Goal: Find specific page/section: Find specific page/section

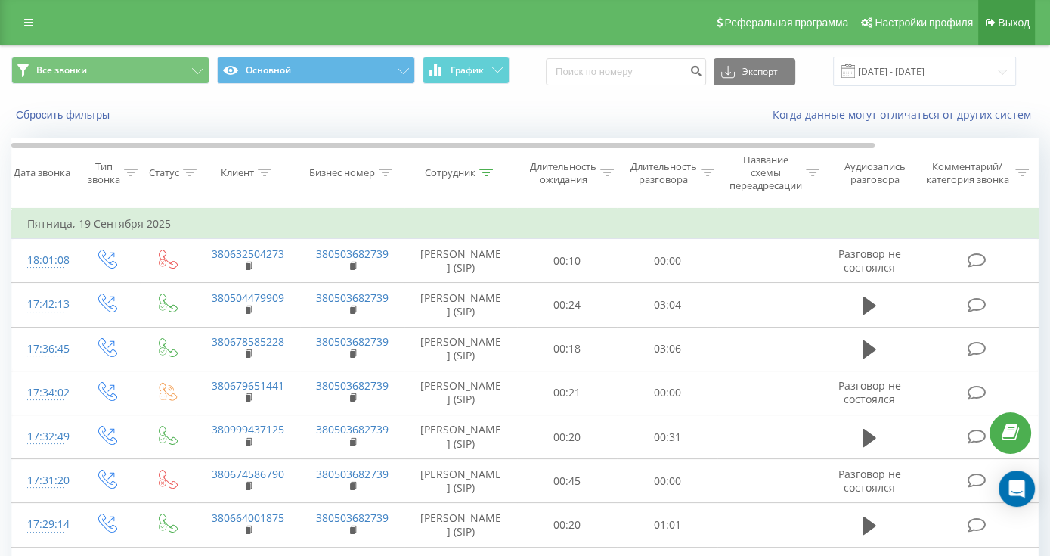
click at [995, 19] on icon at bounding box center [991, 22] width 10 height 11
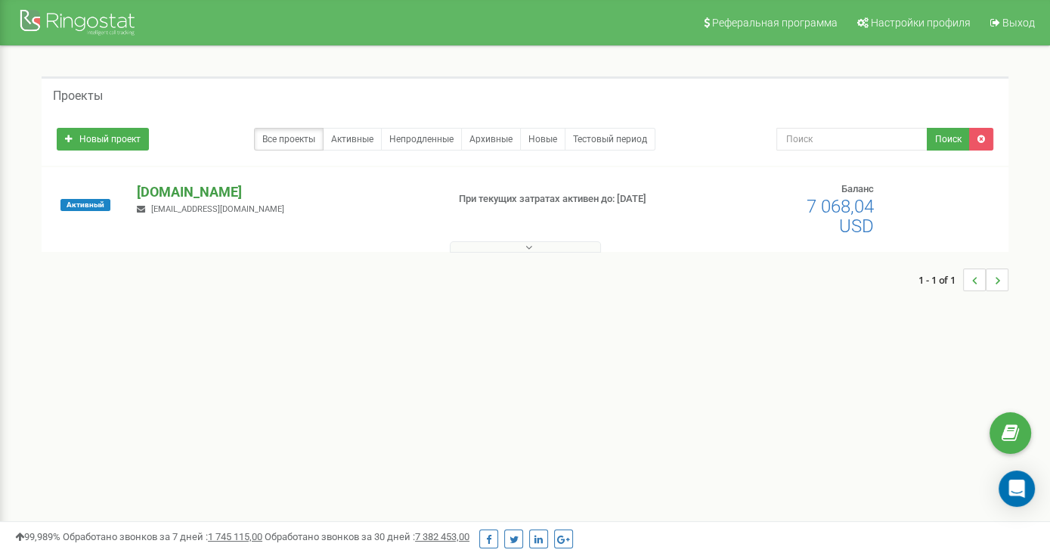
click at [186, 186] on p "[DOMAIN_NAME]" at bounding box center [285, 192] width 297 height 20
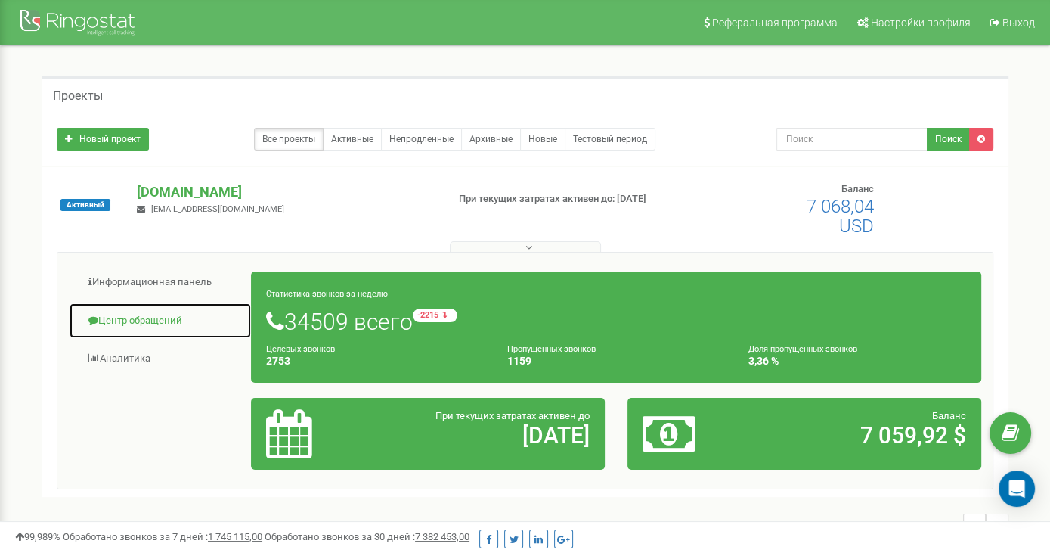
click at [156, 315] on link "Центр обращений" at bounding box center [160, 320] width 183 height 37
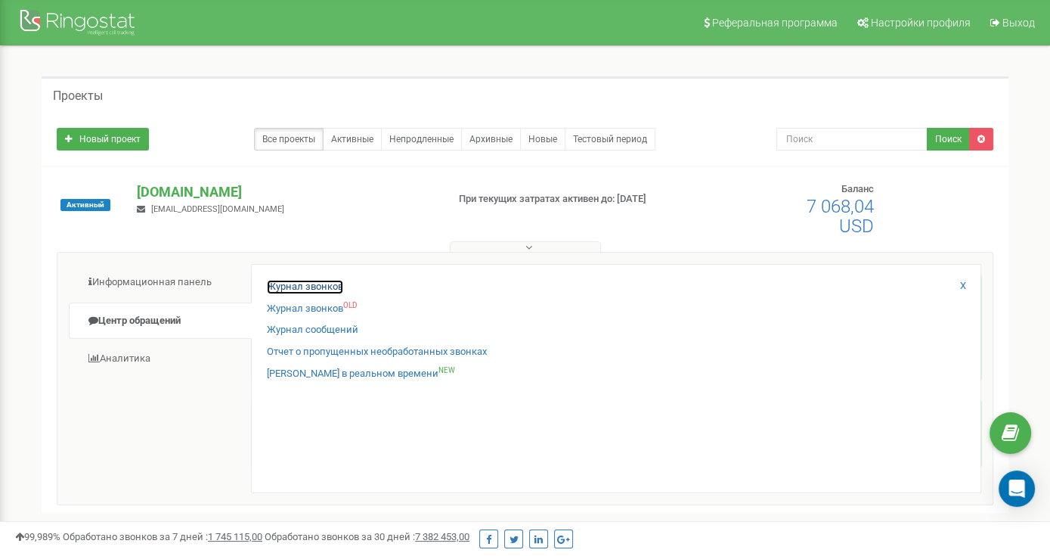
click at [324, 288] on link "Журнал звонков" at bounding box center [305, 287] width 76 height 14
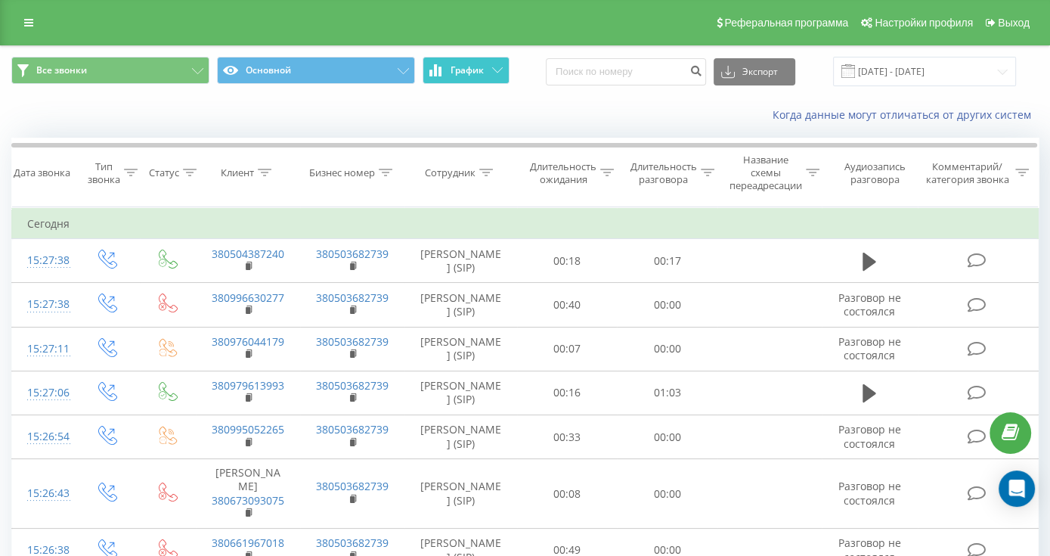
click at [478, 79] on button "График" at bounding box center [466, 70] width 87 height 27
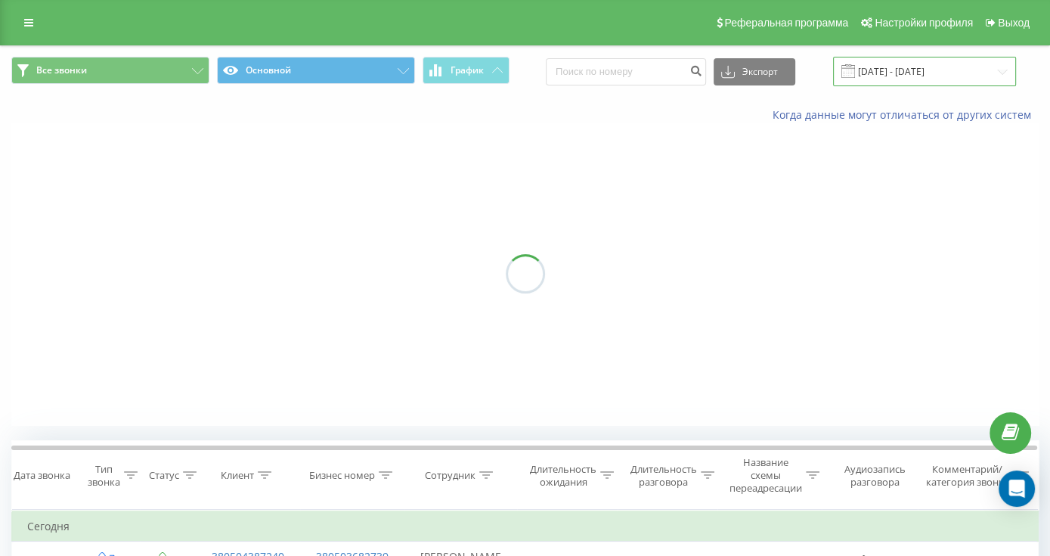
click at [940, 75] on input "[DATE] - [DATE]" at bounding box center [924, 71] width 183 height 29
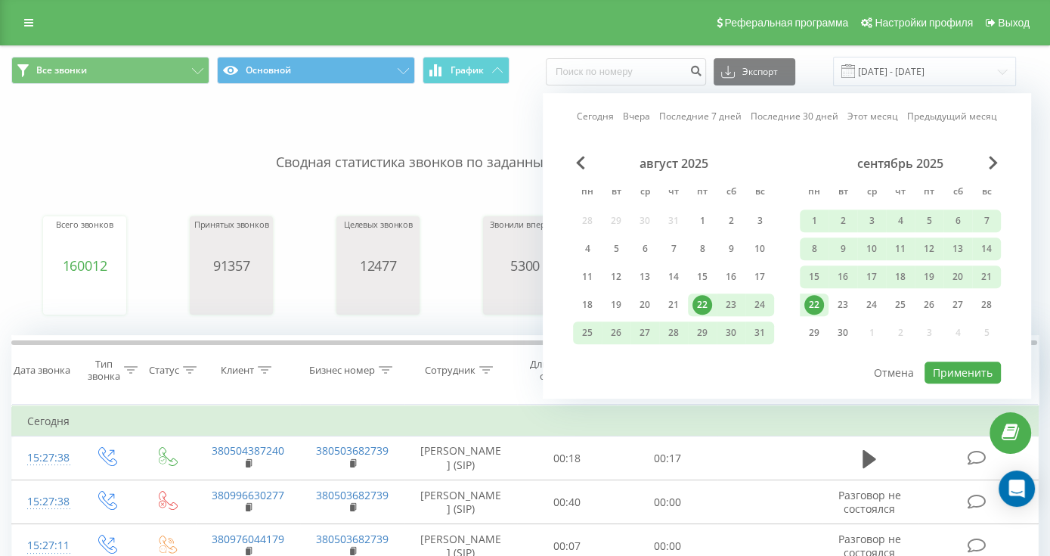
click at [596, 116] on link "Сегодня" at bounding box center [595, 117] width 37 height 14
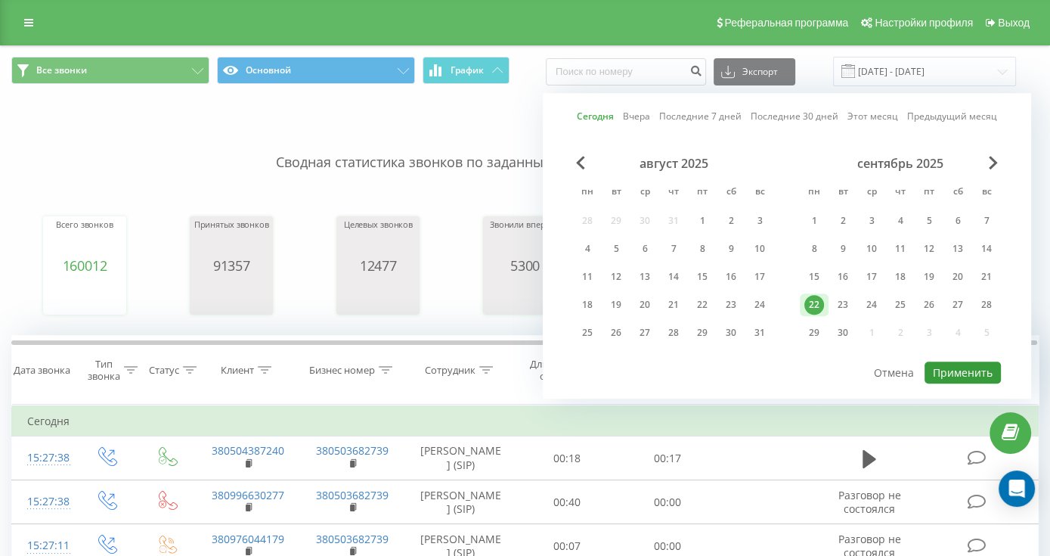
click at [943, 363] on button "Применить" at bounding box center [962, 372] width 76 height 22
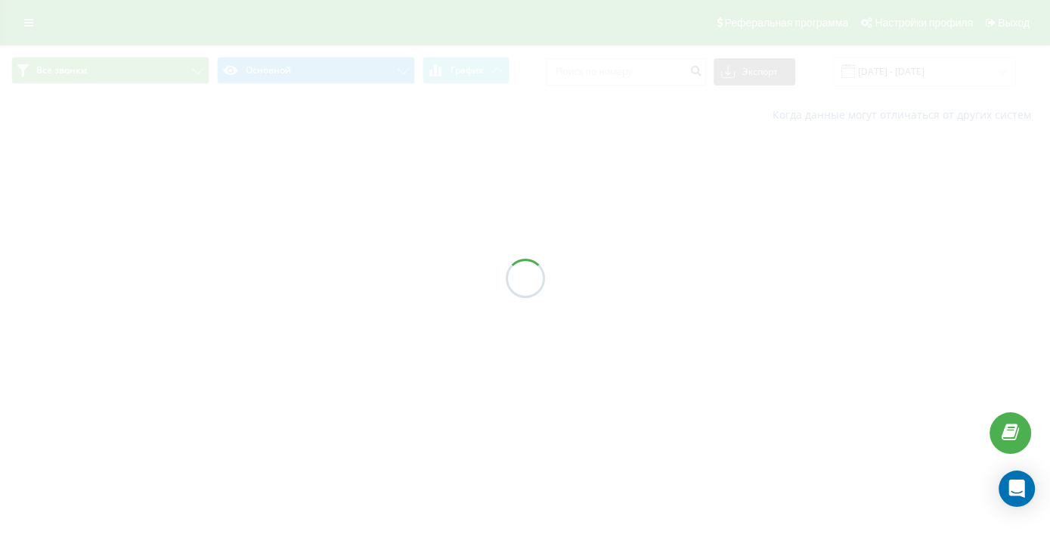
type input "[DATE] - [DATE]"
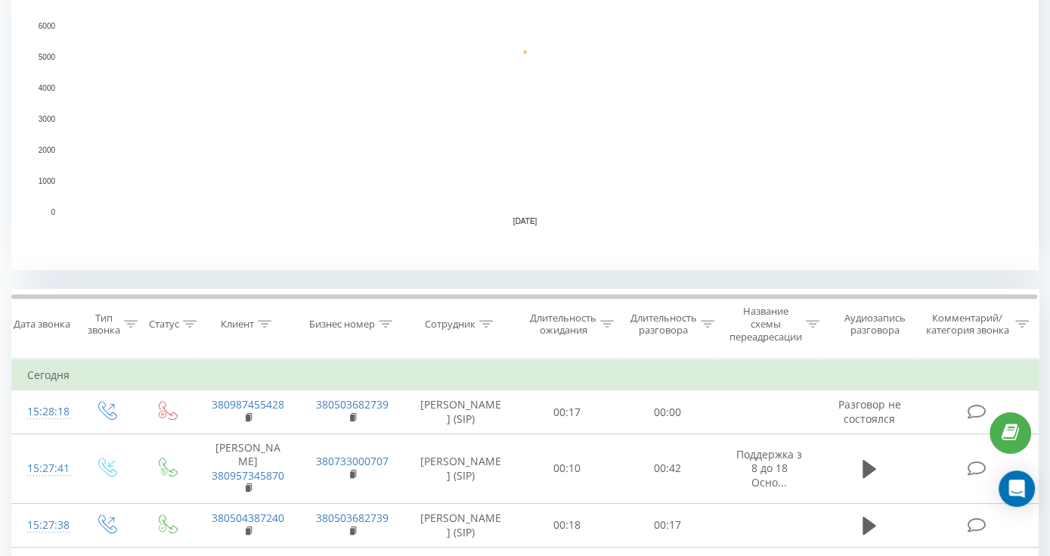
scroll to position [378, 0]
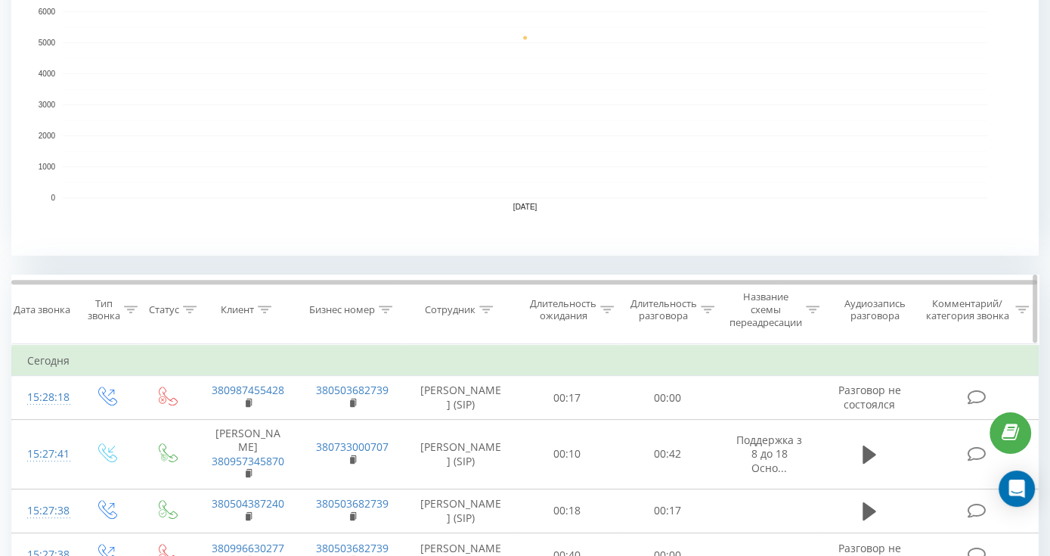
click at [483, 309] on icon at bounding box center [486, 309] width 14 height 8
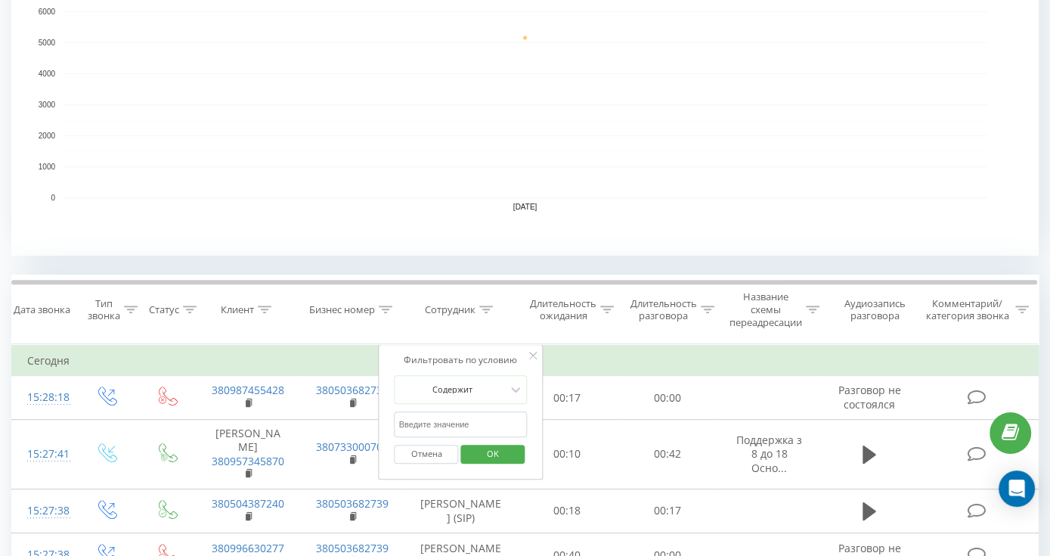
click at [462, 420] on input "text" at bounding box center [461, 424] width 133 height 26
type input "подрушняк"
click at [490, 458] on span "OK" at bounding box center [493, 452] width 42 height 23
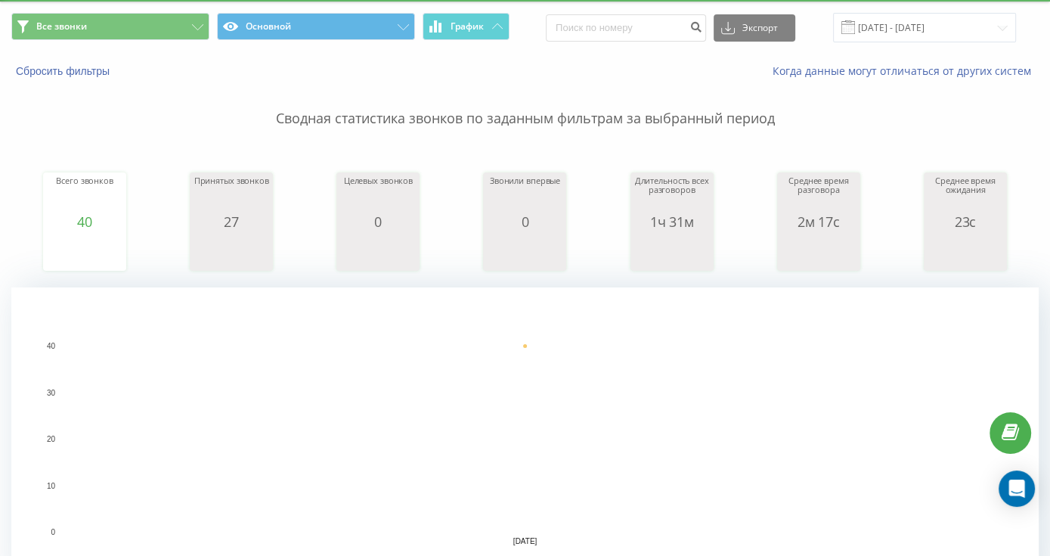
scroll to position [15, 0]
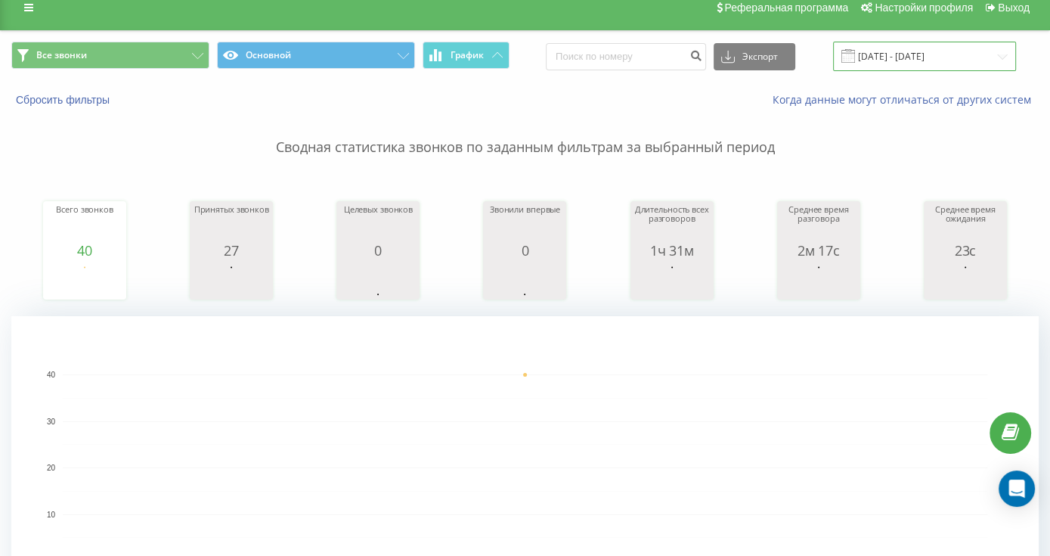
click at [908, 54] on input "[DATE] - [DATE]" at bounding box center [924, 56] width 183 height 29
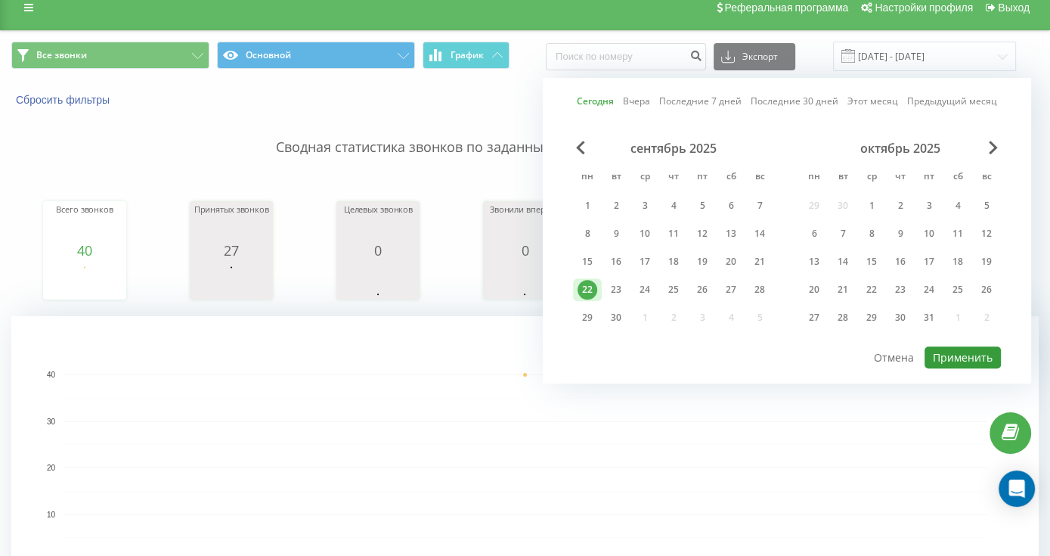
click at [963, 346] on button "Применить" at bounding box center [962, 357] width 76 height 22
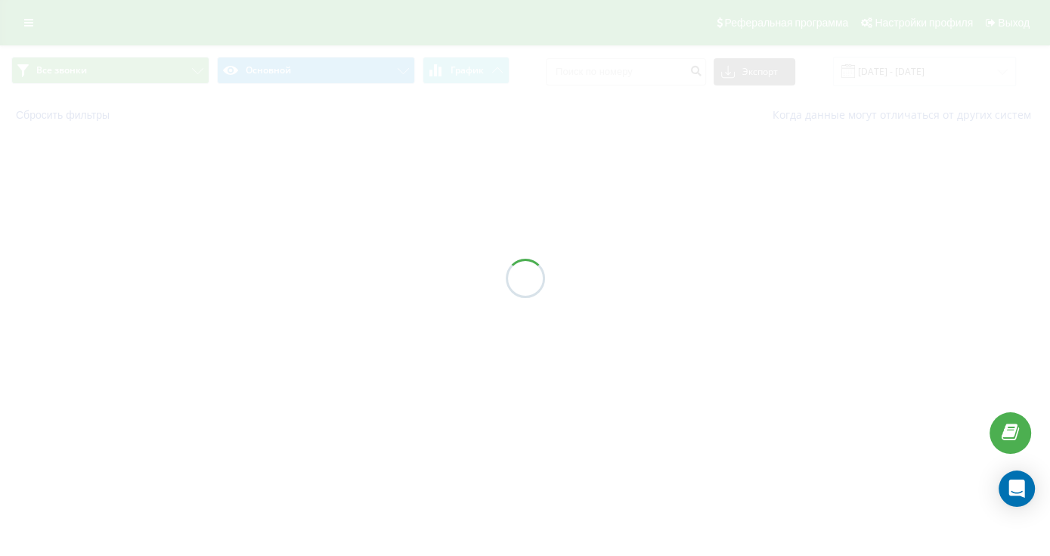
scroll to position [0, 0]
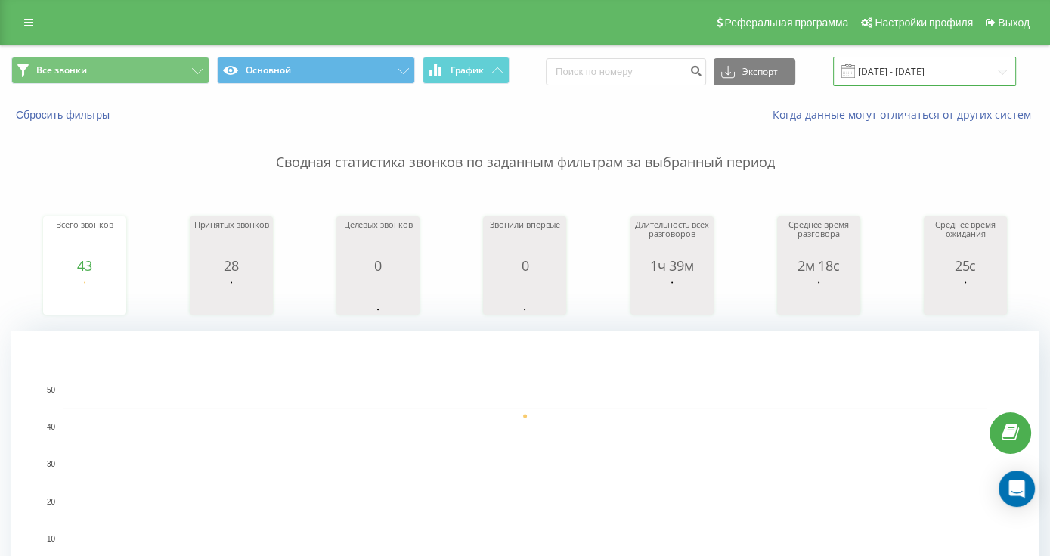
click at [907, 68] on input "[DATE] - [DATE]" at bounding box center [924, 71] width 183 height 29
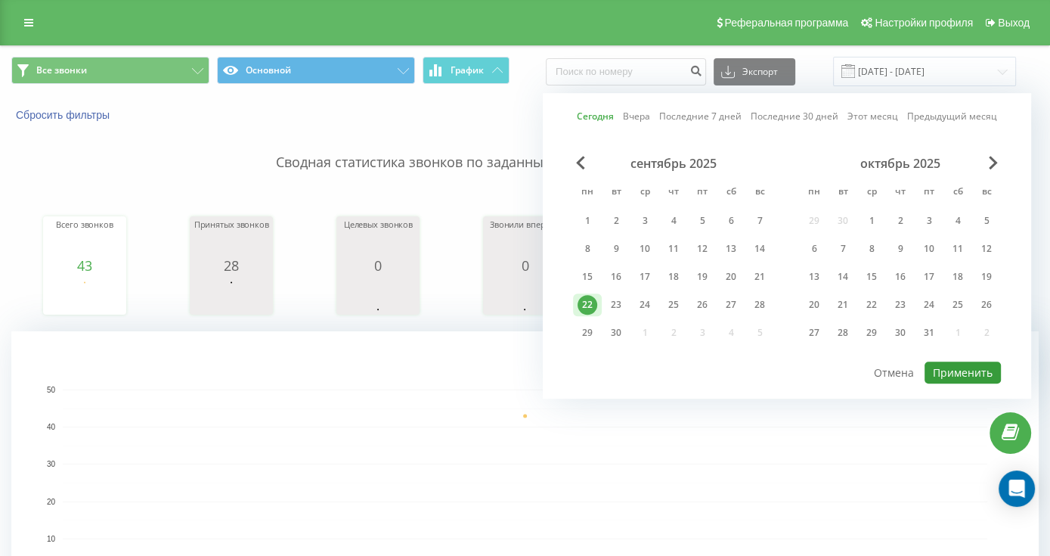
click at [958, 373] on button "Применить" at bounding box center [962, 372] width 76 height 22
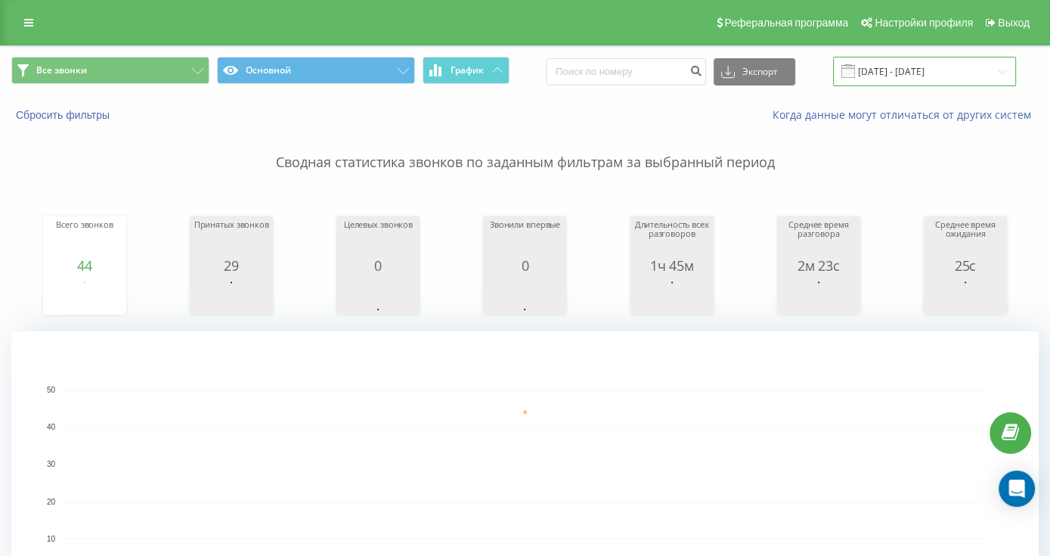
click at [897, 70] on input "[DATE] - [DATE]" at bounding box center [924, 71] width 183 height 29
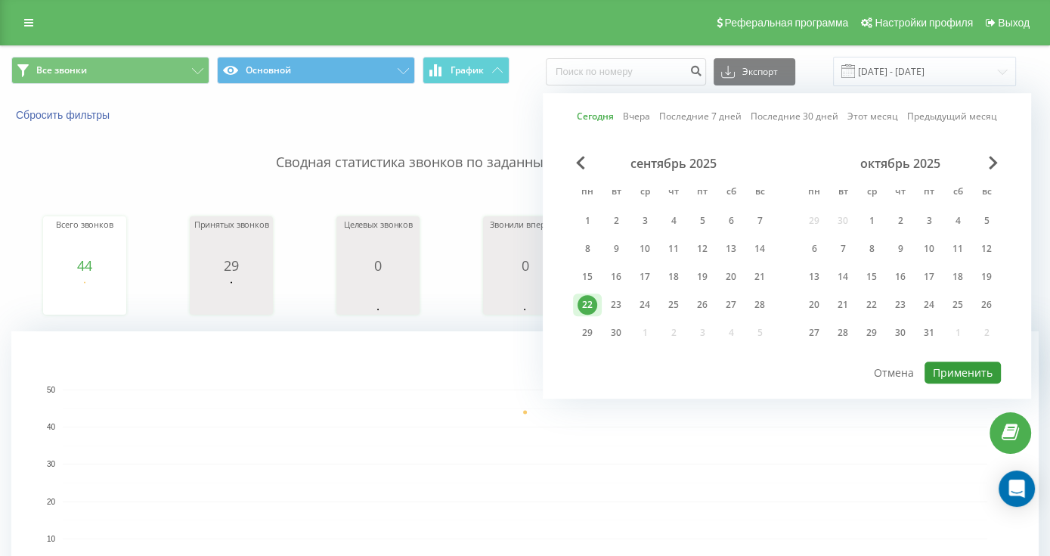
click at [945, 361] on button "Применить" at bounding box center [962, 372] width 76 height 22
